Goal: Transaction & Acquisition: Purchase product/service

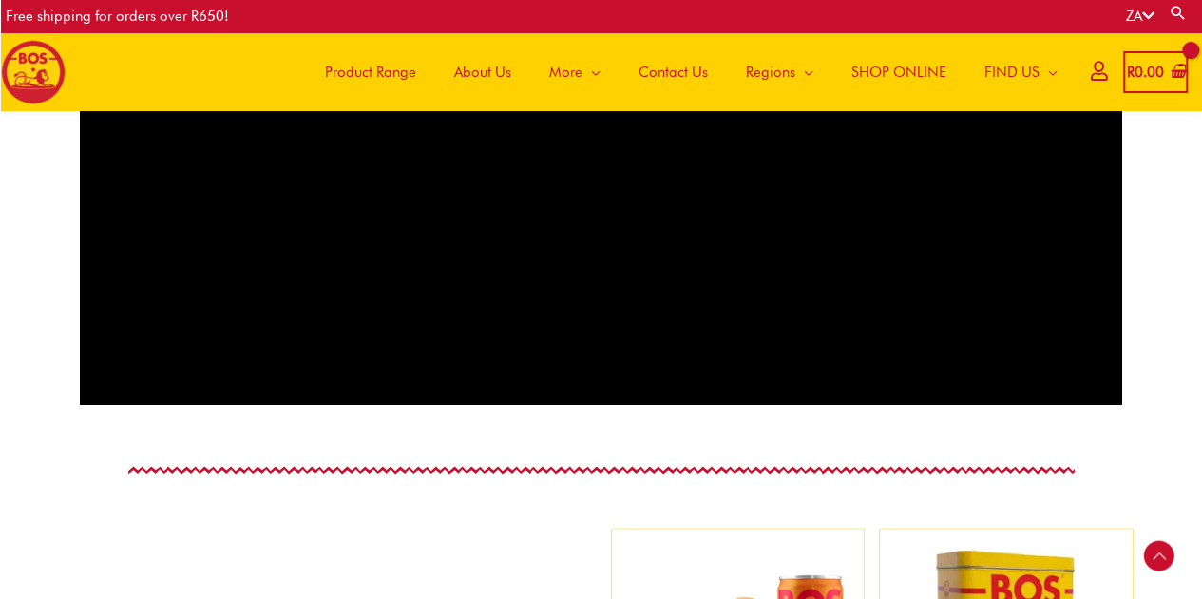
scroll to position [1425, 0]
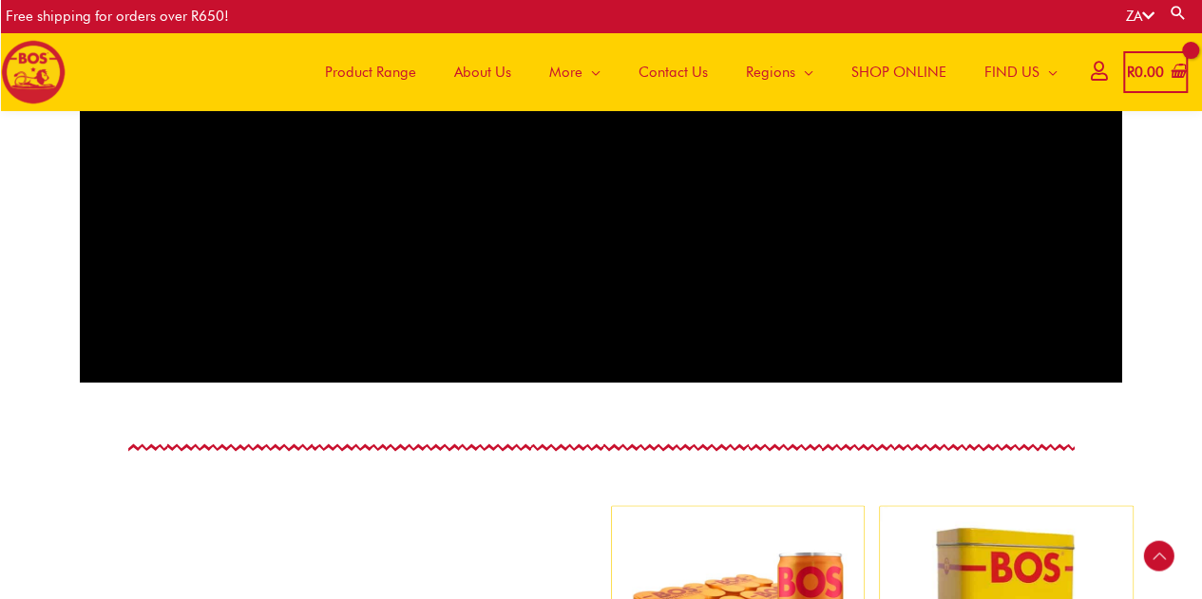
click at [368, 66] on span "Product Range" at bounding box center [370, 72] width 91 height 57
click at [373, 71] on span "Product Range" at bounding box center [370, 72] width 91 height 57
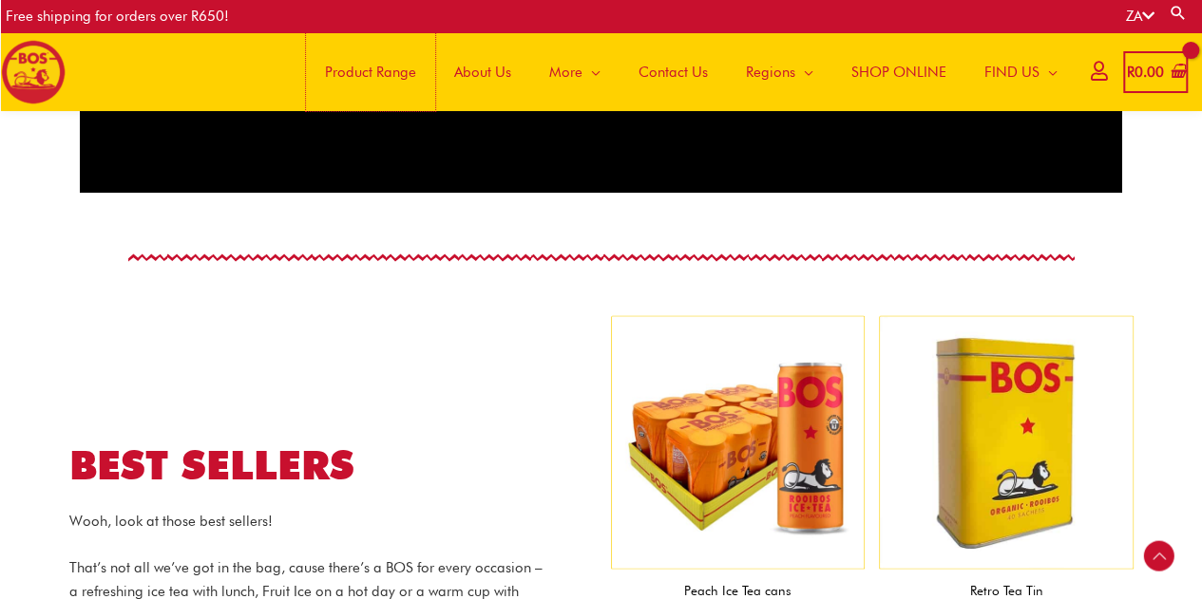
scroll to position [1699, 0]
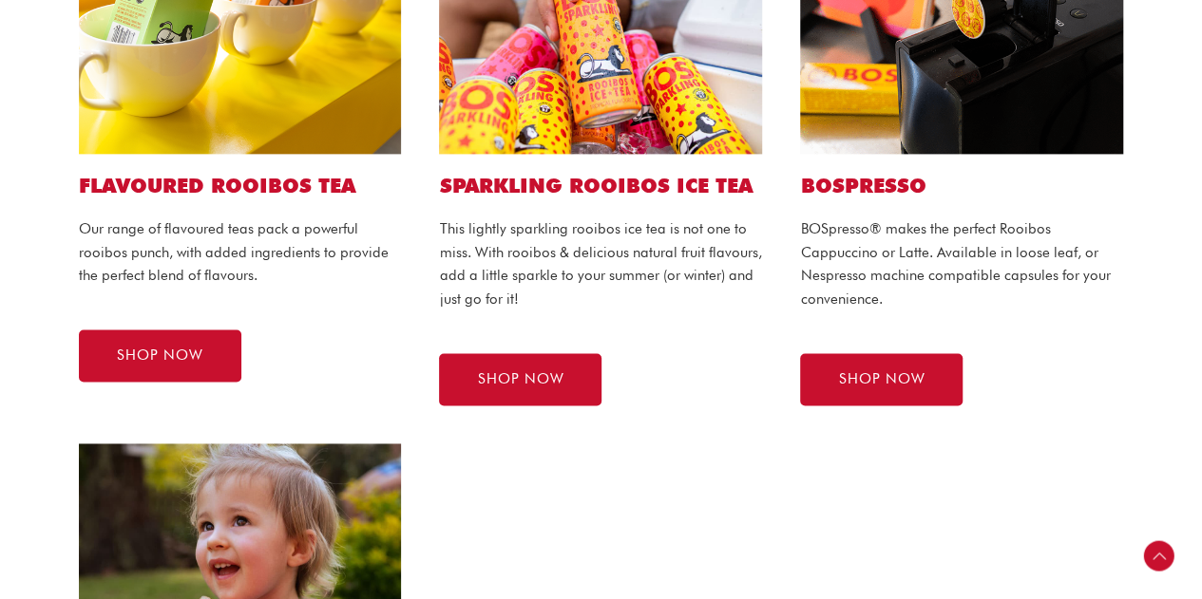
scroll to position [1235, 0]
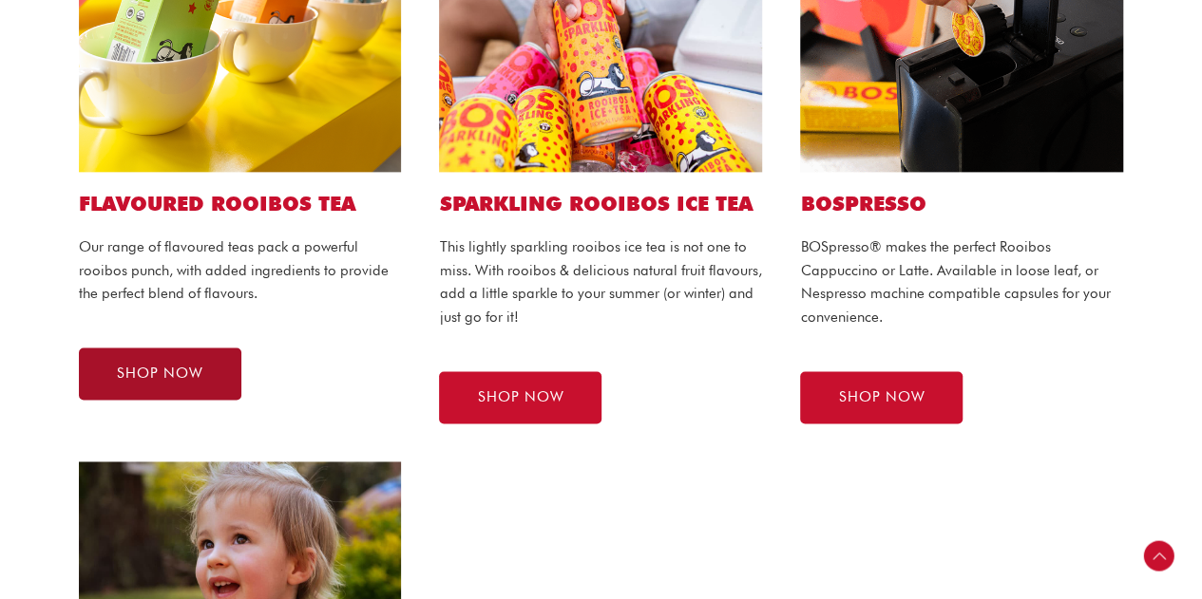
click at [157, 367] on span "SHOP NOW" at bounding box center [160, 374] width 86 height 14
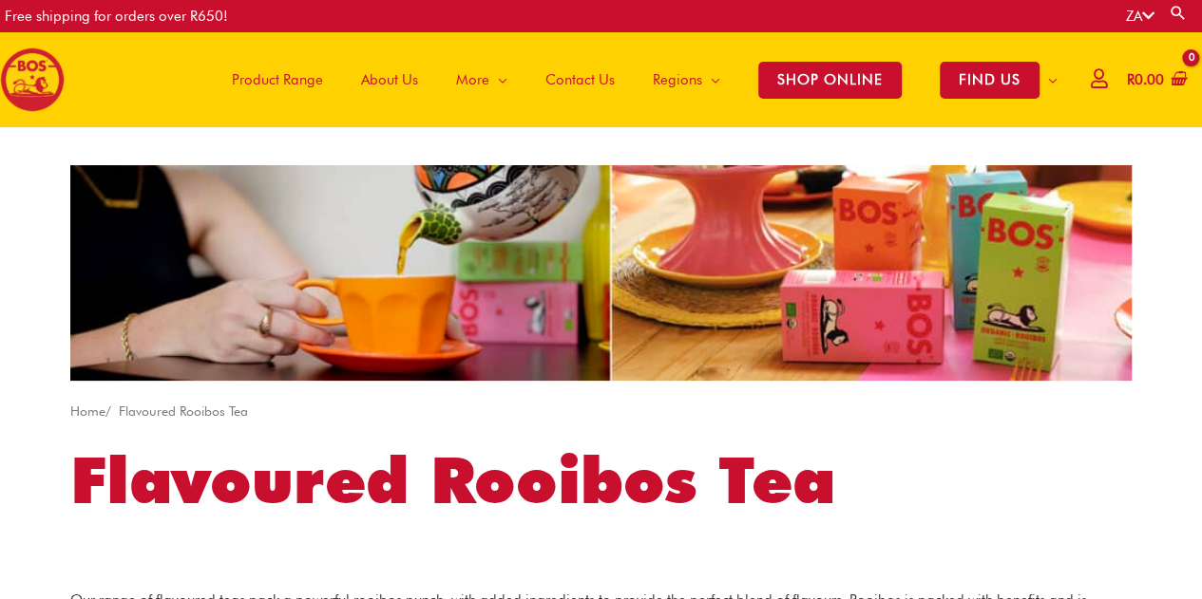
click at [298, 78] on span "Product Range" at bounding box center [277, 79] width 91 height 57
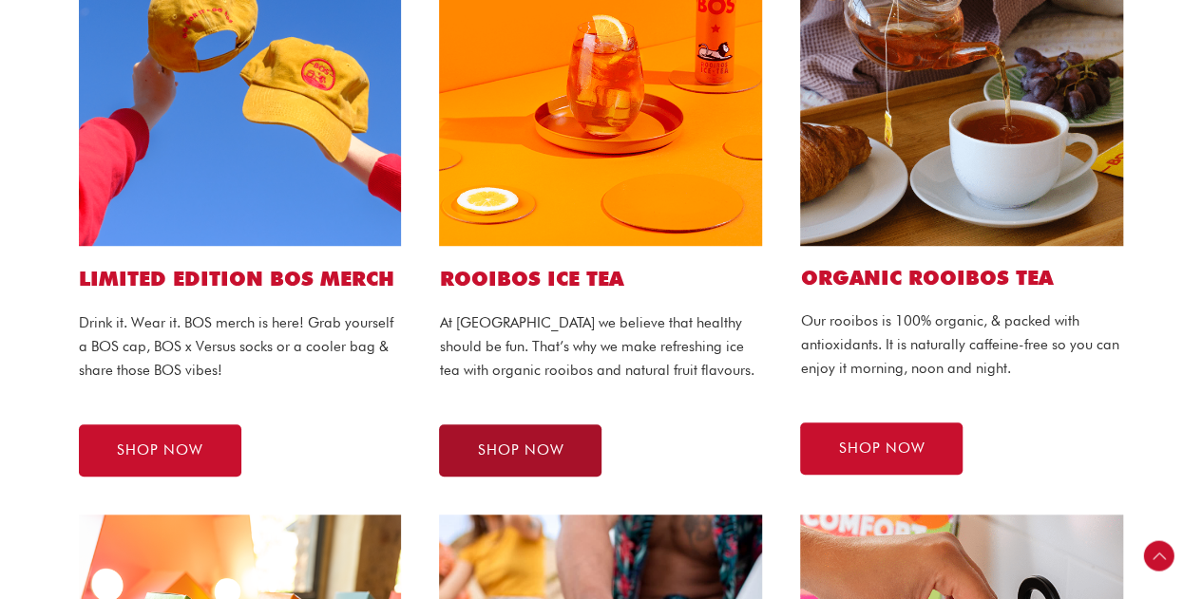
scroll to position [570, 0]
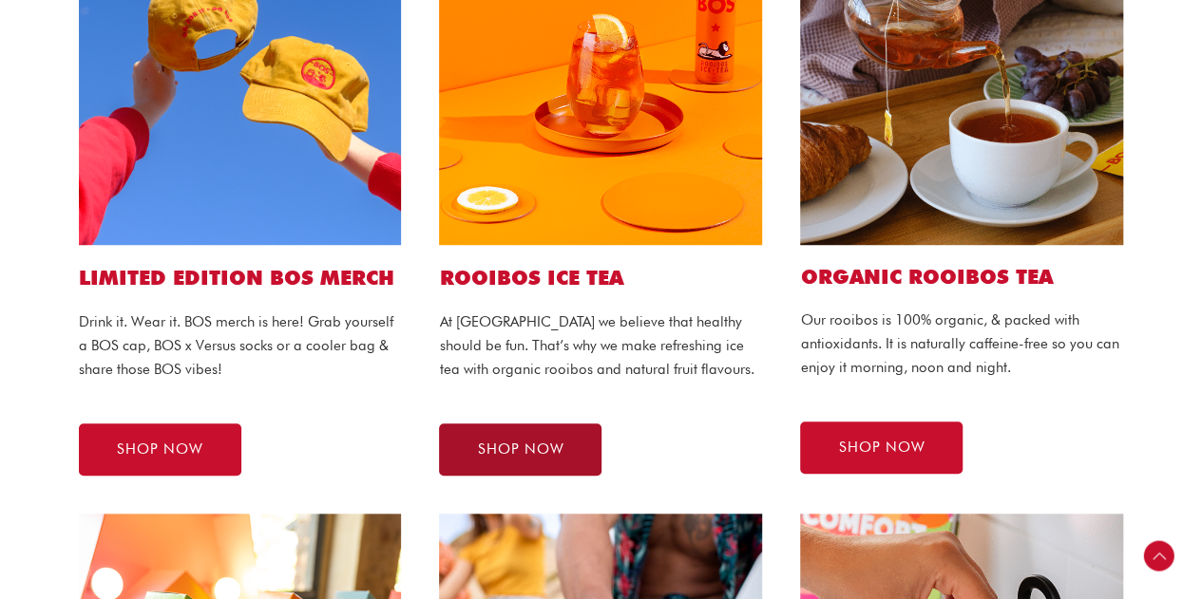
click at [536, 449] on span "SHOP NOW" at bounding box center [520, 450] width 86 height 14
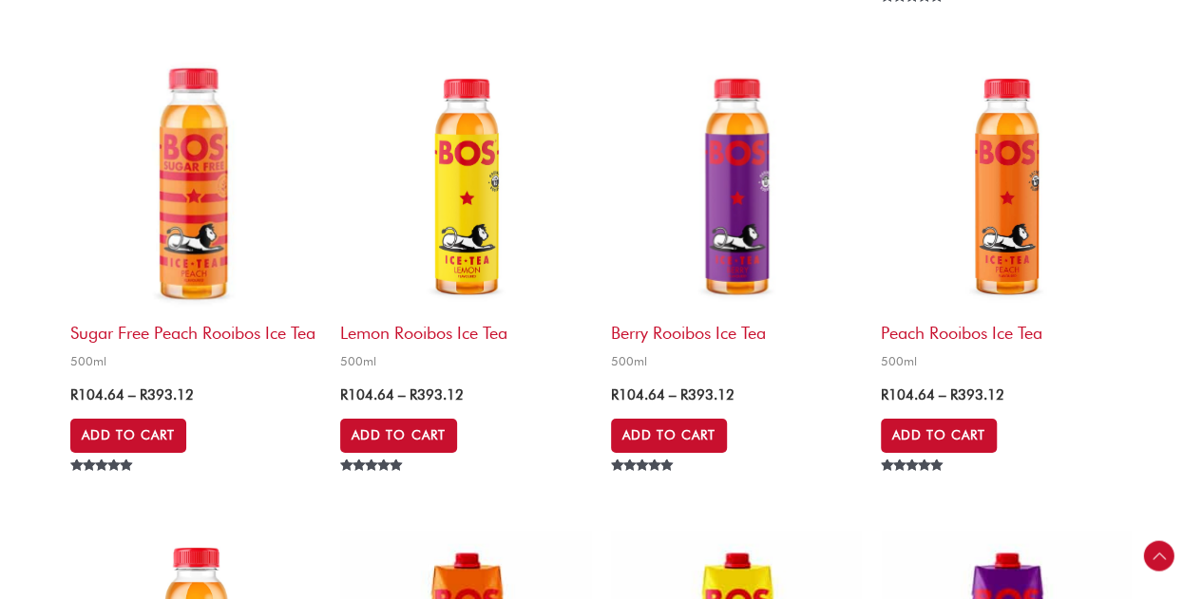
scroll to position [2945, 0]
